Goal: Transaction & Acquisition: Book appointment/travel/reservation

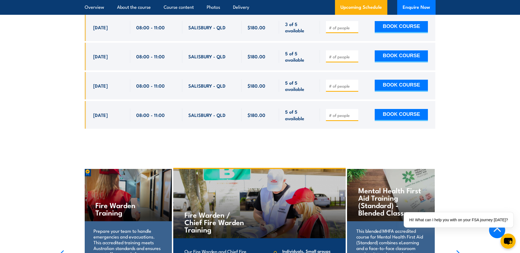
scroll to position [997, 0]
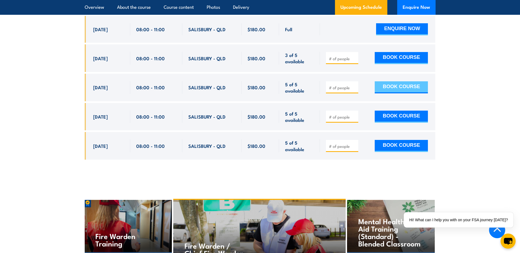
click at [401, 81] on button "BOOK COURSE" at bounding box center [401, 87] width 53 height 12
click at [329, 85] on input "number" at bounding box center [342, 87] width 27 height 5
type input "1"
click at [394, 81] on button "BOOK COURSE" at bounding box center [401, 87] width 53 height 12
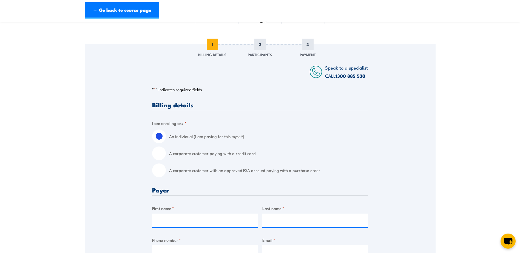
scroll to position [82, 0]
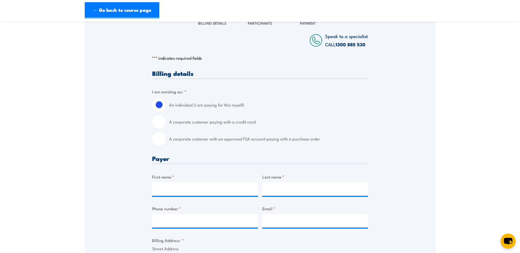
click at [211, 121] on label "A corporate customer paying with a credit card" at bounding box center [268, 122] width 199 height 14
click at [166, 121] on input "A corporate customer paying with a credit card" at bounding box center [159, 122] width 14 height 14
radio input "true"
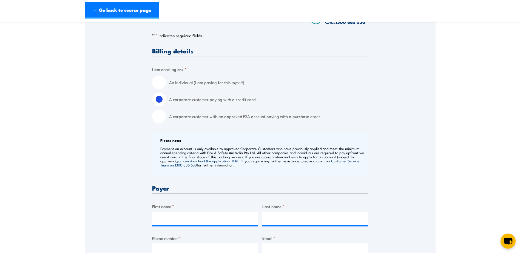
scroll to position [137, 0]
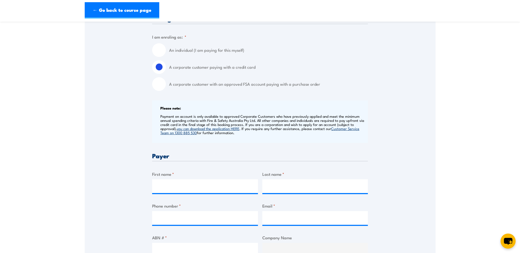
click at [152, 177] on label "First name *" at bounding box center [205, 174] width 106 height 6
click at [152, 180] on input "First name *" at bounding box center [205, 187] width 106 height 14
type input "Grant"
click at [298, 188] on input "Last name *" at bounding box center [315, 187] width 106 height 14
type input "z"
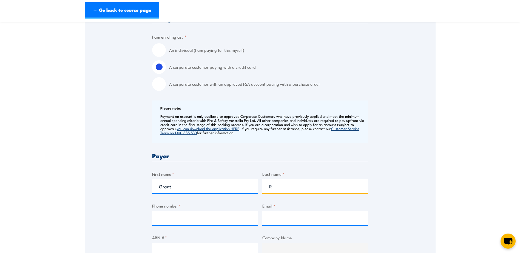
type input "R"
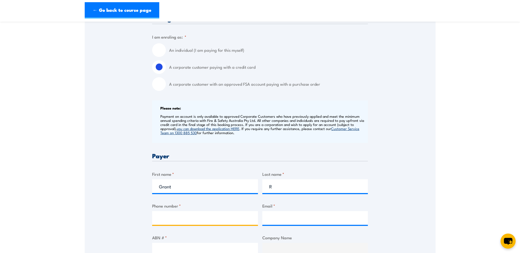
click at [175, 211] on input "Phone number *" at bounding box center [205, 218] width 106 height 14
type input "0403252511"
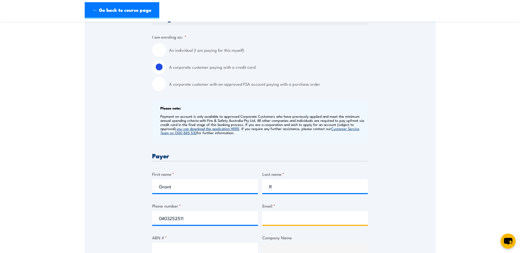
type input "[EMAIL_ADDRESS][DOMAIN_NAME]"
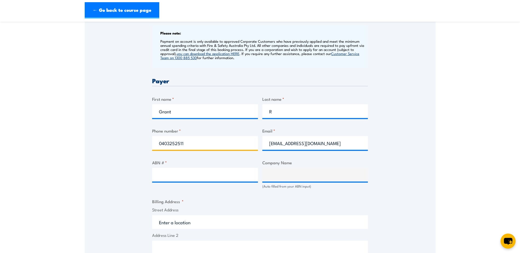
scroll to position [219, 0]
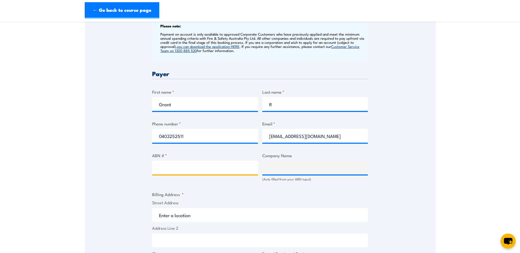
click at [164, 166] on input "ABN # *" at bounding box center [205, 168] width 106 height 14
type input "34311783093"
type input "The Trustee for G & G Rillie Family Trust"
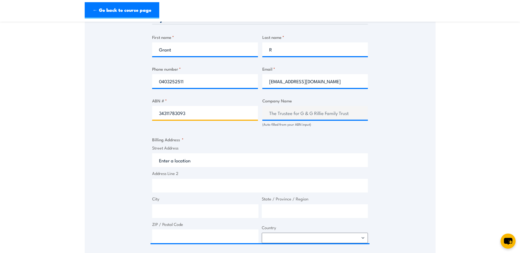
type input "34311783093"
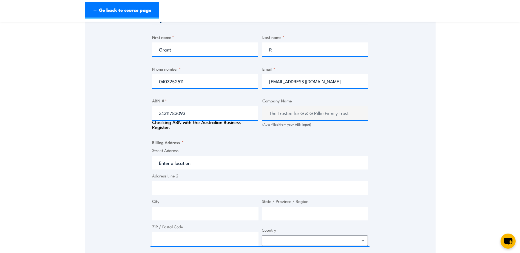
click at [154, 149] on label "Street Address" at bounding box center [260, 150] width 216 height 6
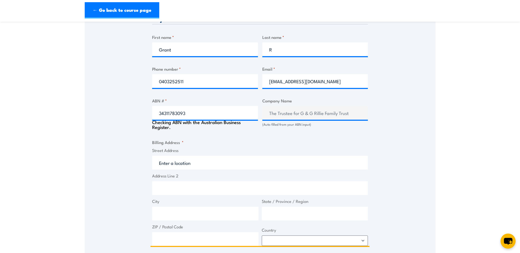
click at [154, 156] on input "Street Address" at bounding box center [260, 163] width 216 height 14
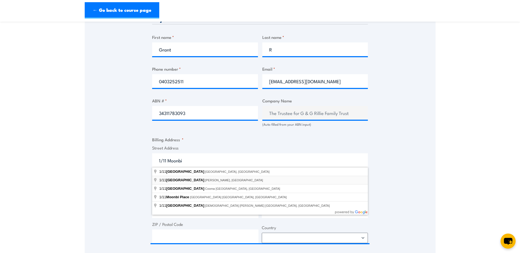
type input "[STREET_ADDRESS][PERSON_NAME]"
type input "[STREET_ADDRESS]"
type input "Brendale"
type input "[GEOGRAPHIC_DATA]"
type input "4500"
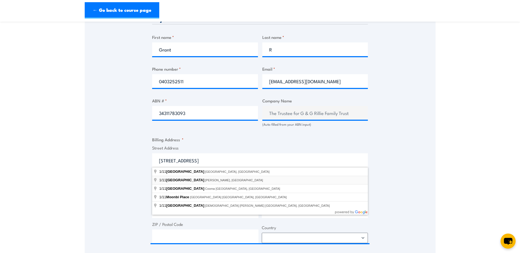
select select "[GEOGRAPHIC_DATA]"
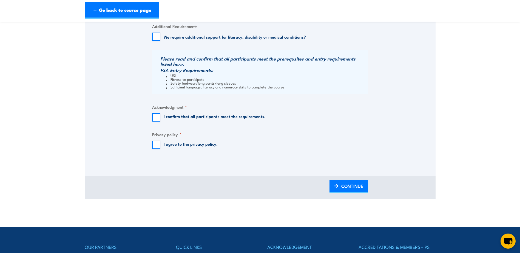
scroll to position [521, 0]
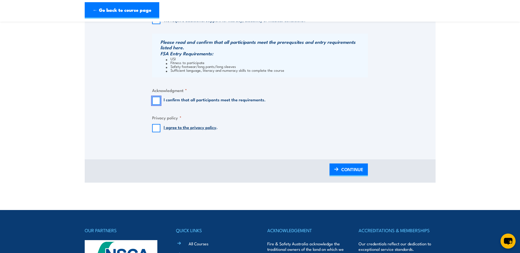
click at [157, 99] on input "I confirm that all participants meet the requirements." at bounding box center [156, 101] width 8 height 8
checkbox input "true"
click at [158, 127] on input "I agree to the privacy policy ." at bounding box center [156, 128] width 8 height 8
checkbox input "true"
click at [359, 172] on span "CONTINUE" at bounding box center [352, 169] width 22 height 15
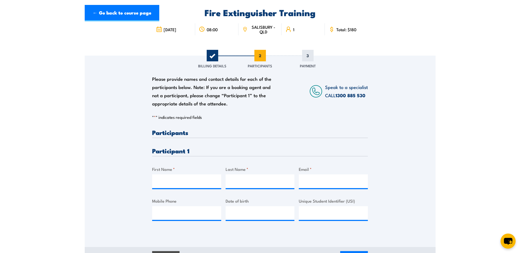
scroll to position [0, 0]
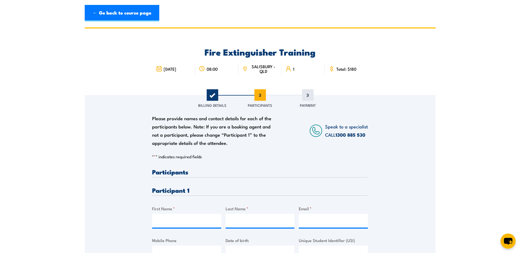
click at [170, 187] on h3 "Participant 1" at bounding box center [260, 190] width 216 height 6
click at [169, 217] on input "First Name *" at bounding box center [186, 221] width 69 height 14
type input "Phil"
click at [246, 224] on input "Last Name *" at bounding box center [260, 221] width 69 height 14
click at [242, 219] on input "Vine" at bounding box center [260, 221] width 69 height 14
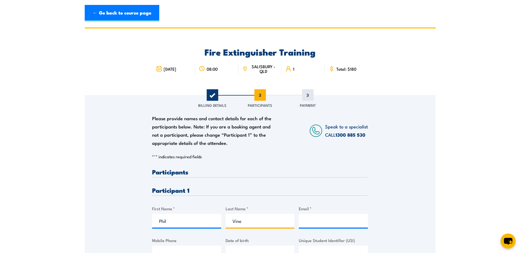
type input "Vine"
click at [345, 217] on input "Email *" at bounding box center [333, 221] width 69 height 14
click at [308, 222] on input "Email *" at bounding box center [333, 221] width 69 height 14
type input "[EMAIL_ADDRESS][DOMAIN_NAME]"
type input "0738811411"
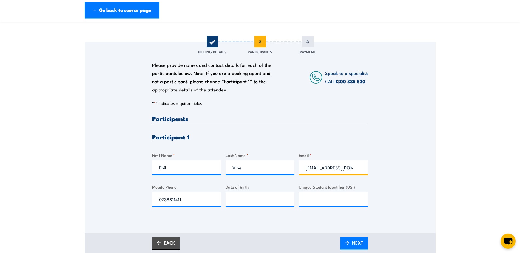
scroll to position [55, 0]
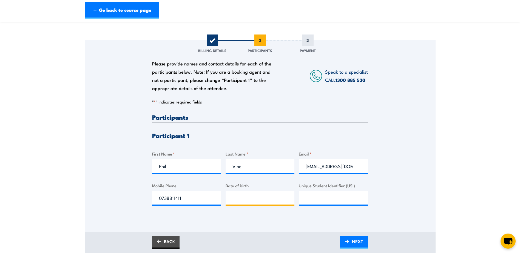
type input "__/__/____"
click at [246, 197] on input "__/__/____" at bounding box center [260, 198] width 69 height 14
click at [251, 199] on input "__/__/____" at bounding box center [260, 198] width 69 height 14
type input "[DATE]"
click at [317, 198] on input "Unique Student Identifier (USI)" at bounding box center [333, 198] width 69 height 14
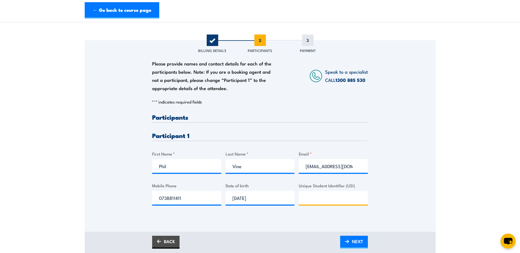
click at [310, 197] on input "Unique Student Identifier (USI)" at bounding box center [333, 198] width 69 height 14
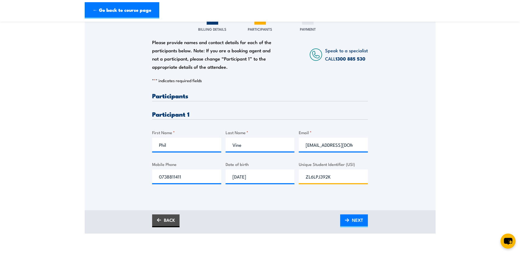
scroll to position [110, 0]
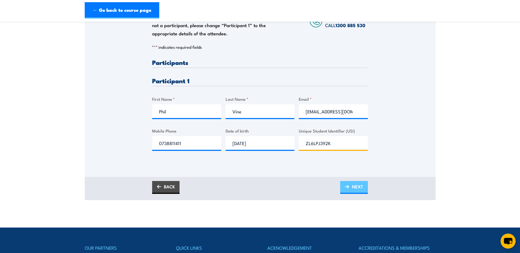
type input "ZL6LPJ392K"
click at [360, 187] on span "NEXT" at bounding box center [357, 187] width 11 height 15
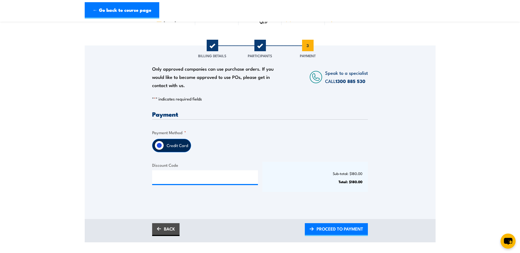
scroll to position [82, 0]
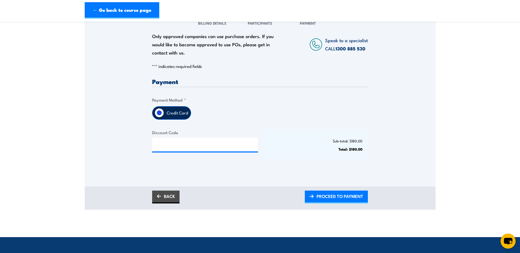
click at [171, 114] on label "Credit Card" at bounding box center [177, 113] width 27 height 13
click at [164, 114] on input "Credit Card" at bounding box center [159, 112] width 9 height 9
click at [339, 196] on span "PROCEED TO PAYMENT" at bounding box center [340, 196] width 47 height 15
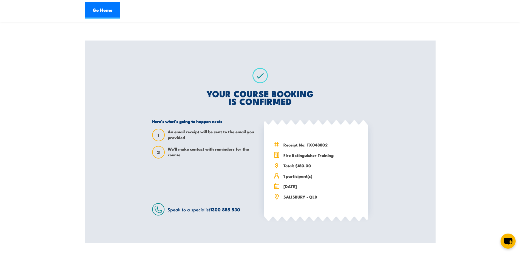
scroll to position [55, 0]
